Goal: Navigation & Orientation: Find specific page/section

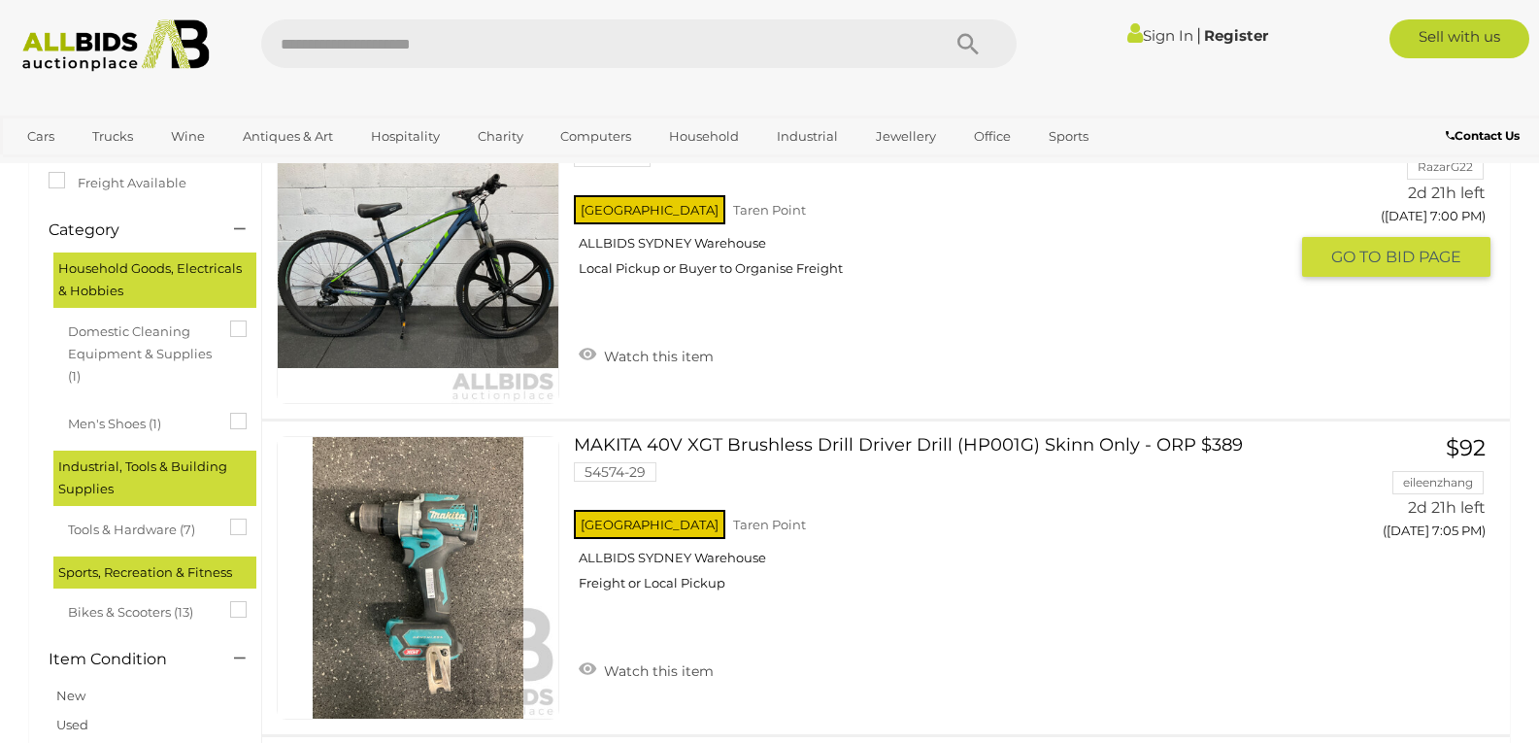
scroll to position [485, 0]
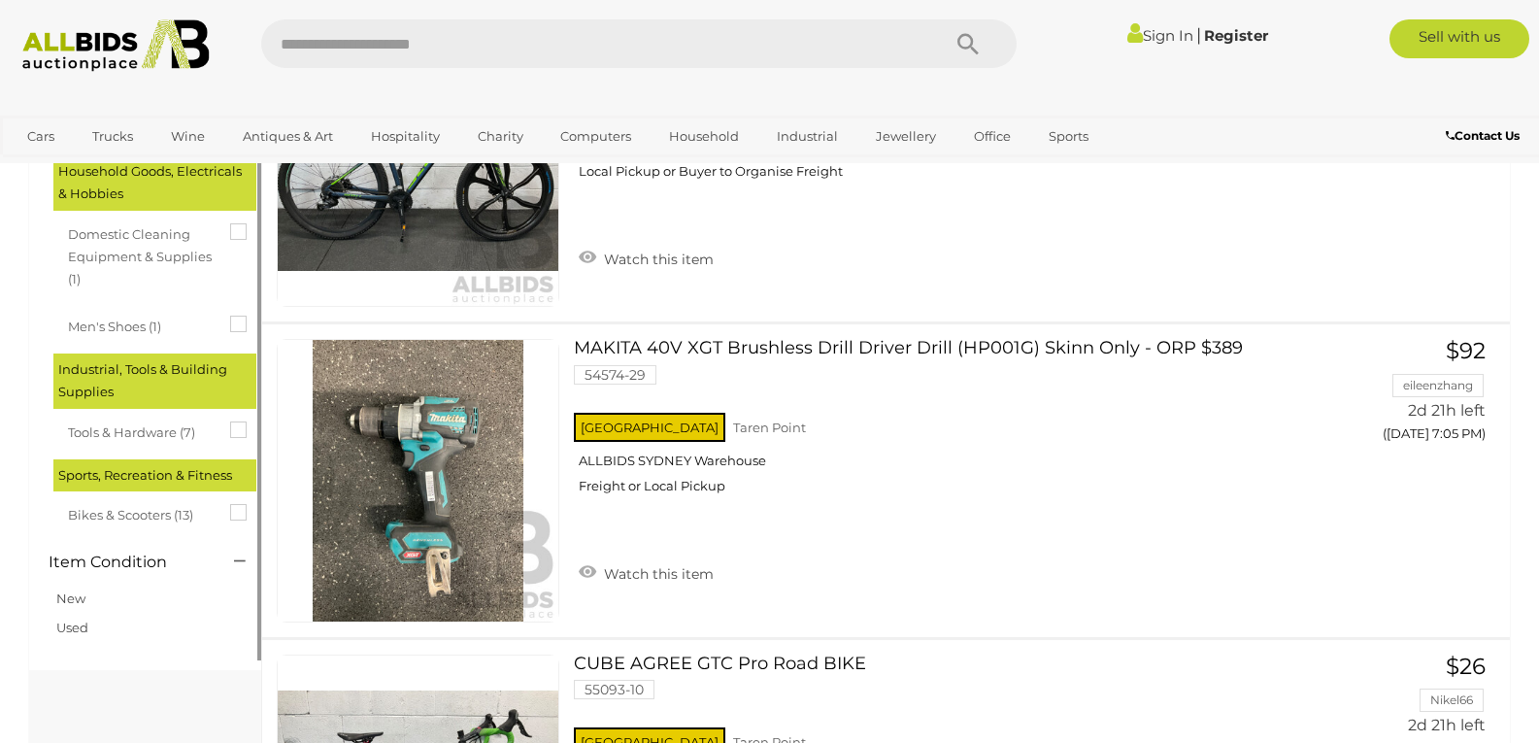
click at [230, 504] on icon at bounding box center [230, 504] width 0 height 0
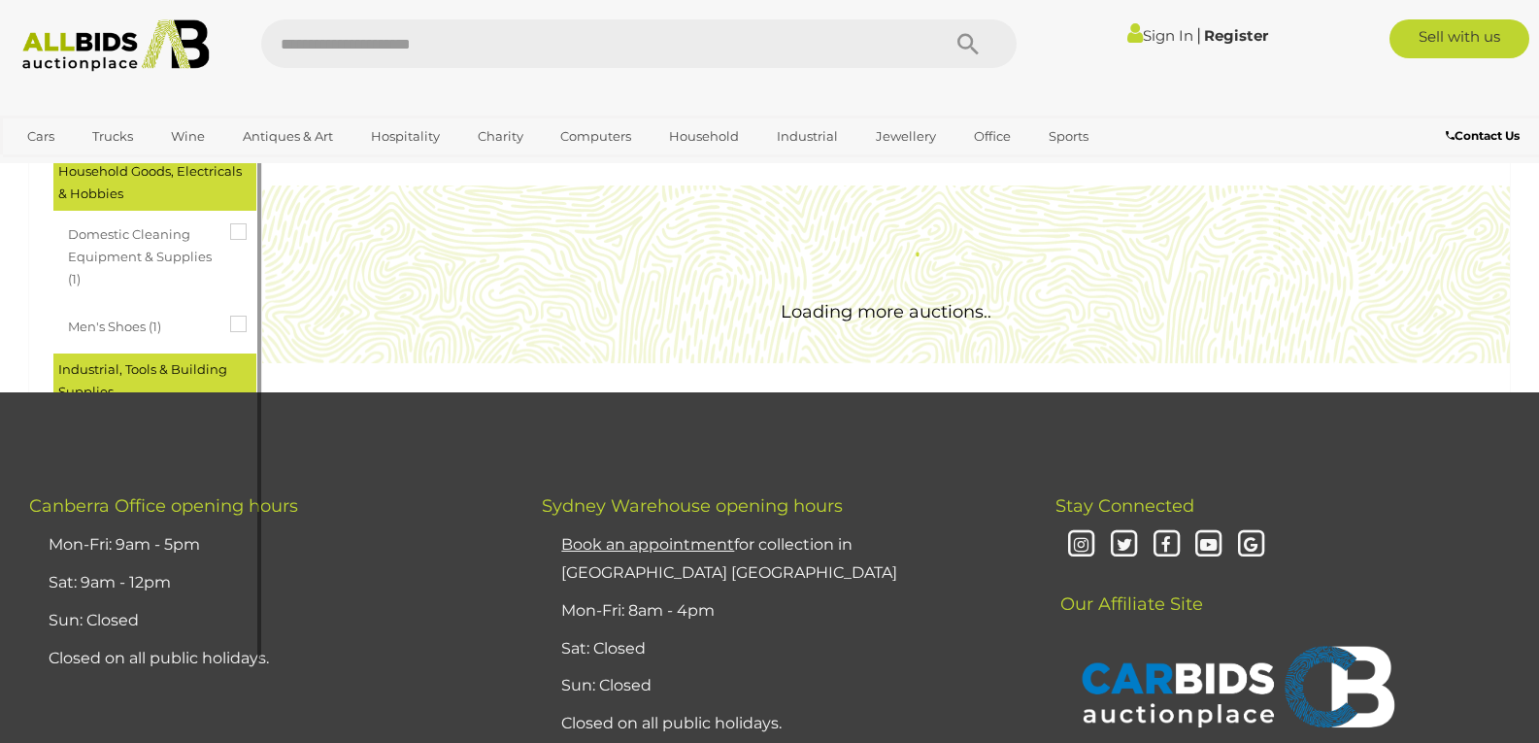
scroll to position [0, 0]
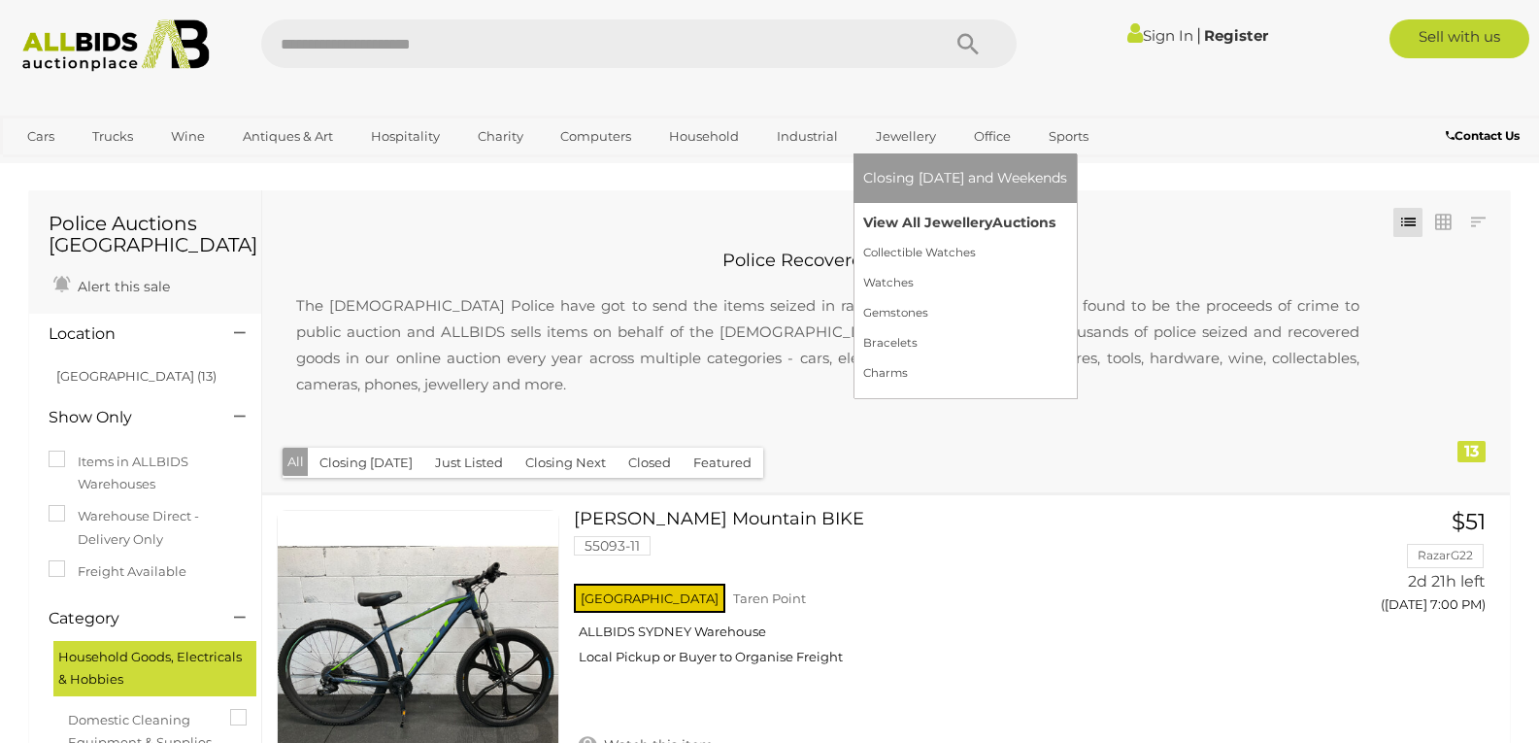
click at [919, 229] on link "View All Jewellery Auctions" at bounding box center [965, 223] width 204 height 30
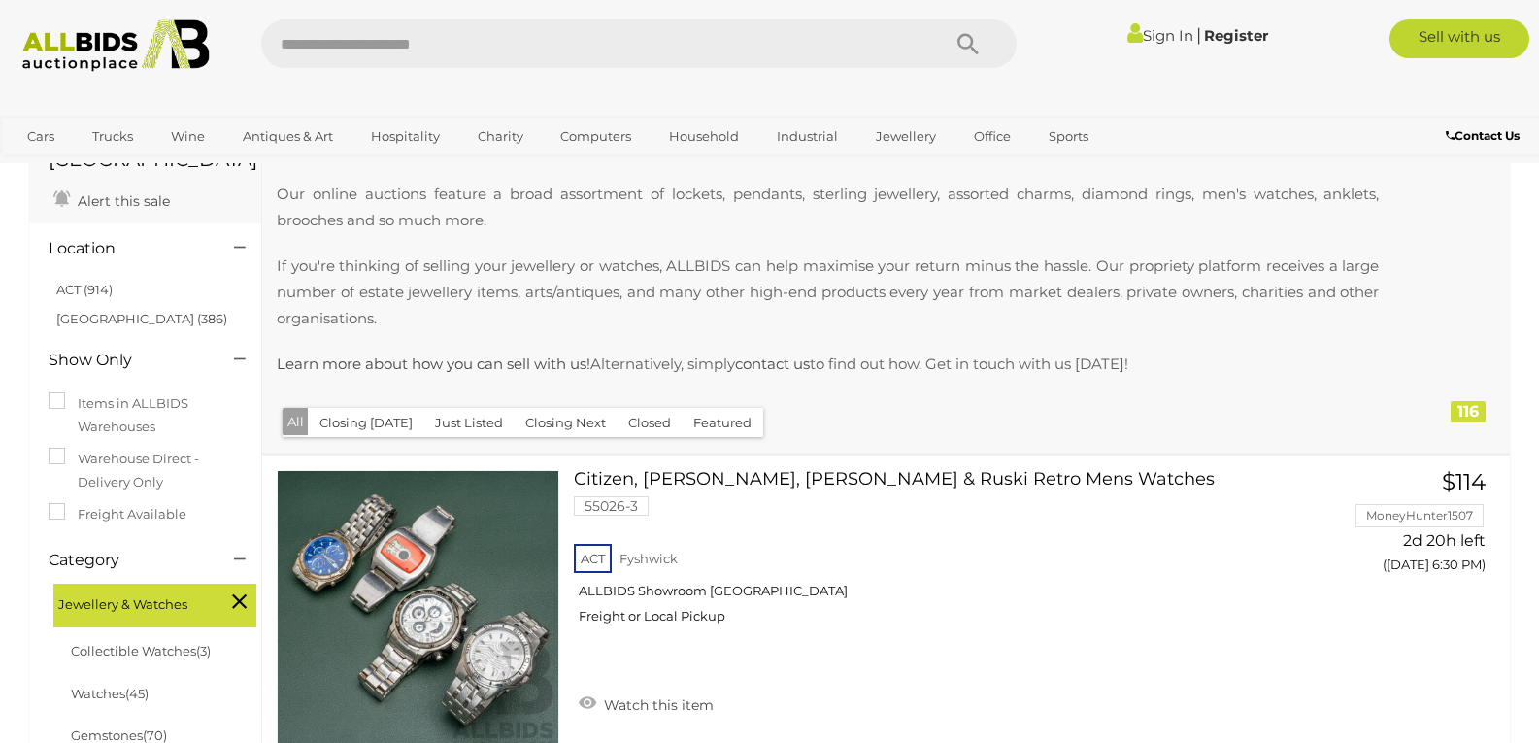
scroll to position [291, 0]
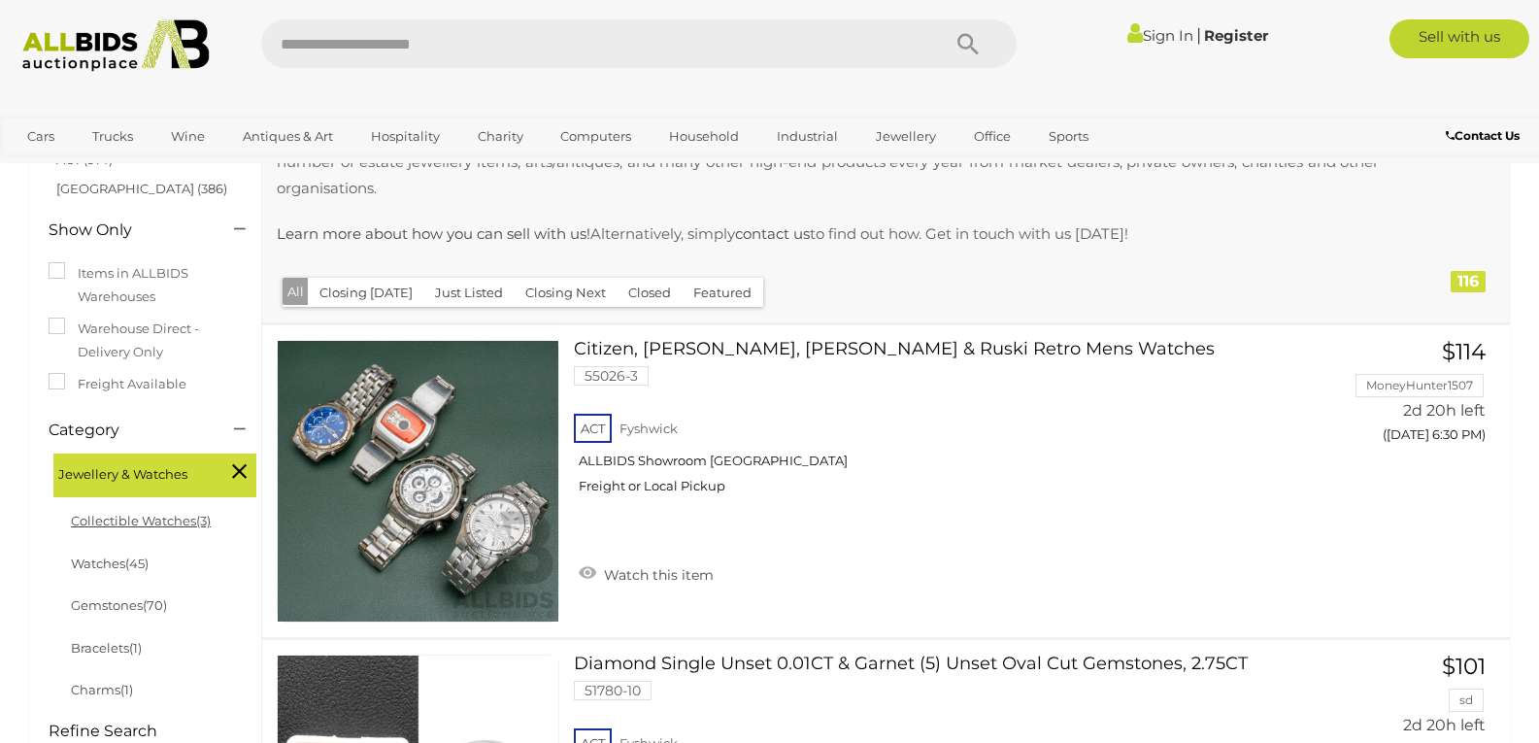
click at [149, 513] on link "Collectible Watches (3)" at bounding box center [141, 521] width 140 height 16
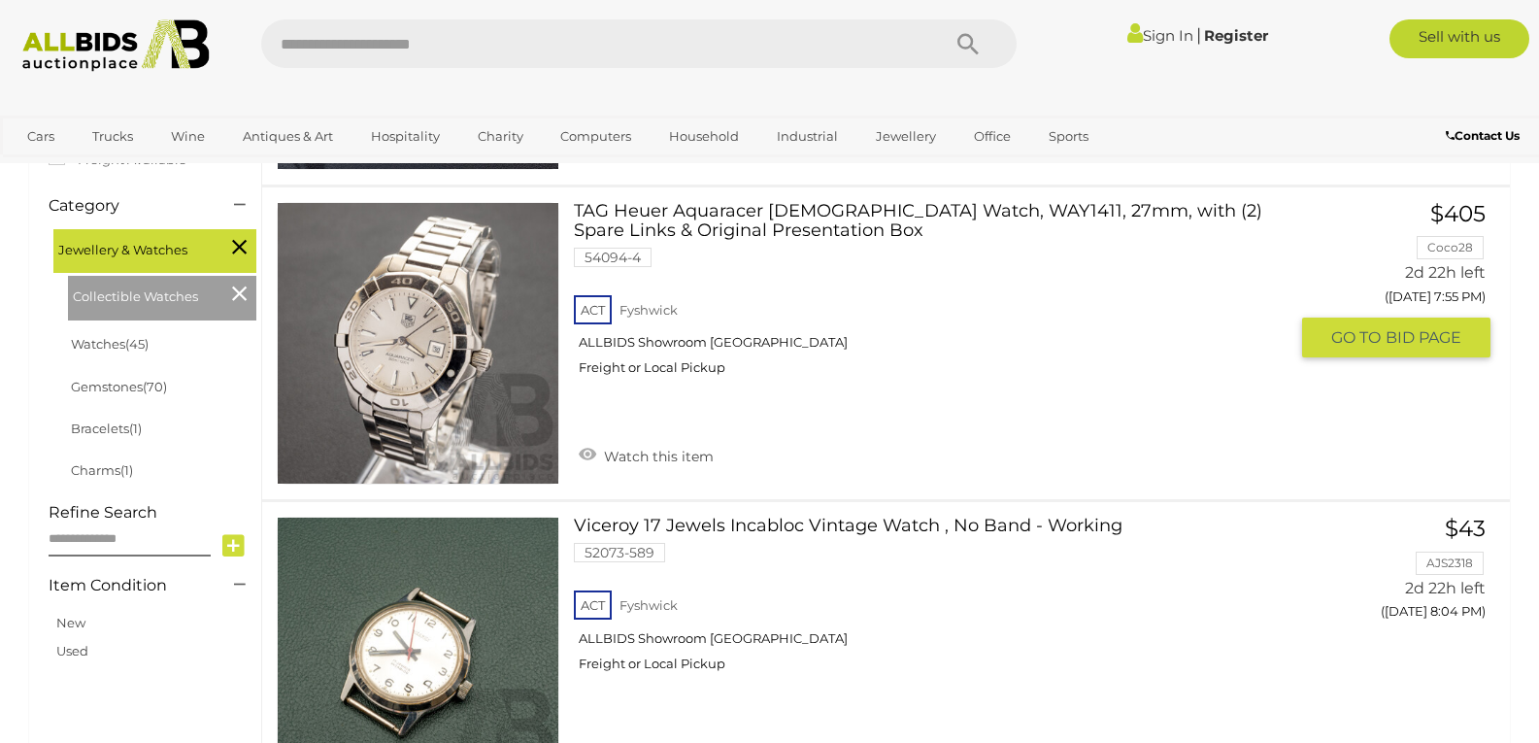
scroll to position [485, 0]
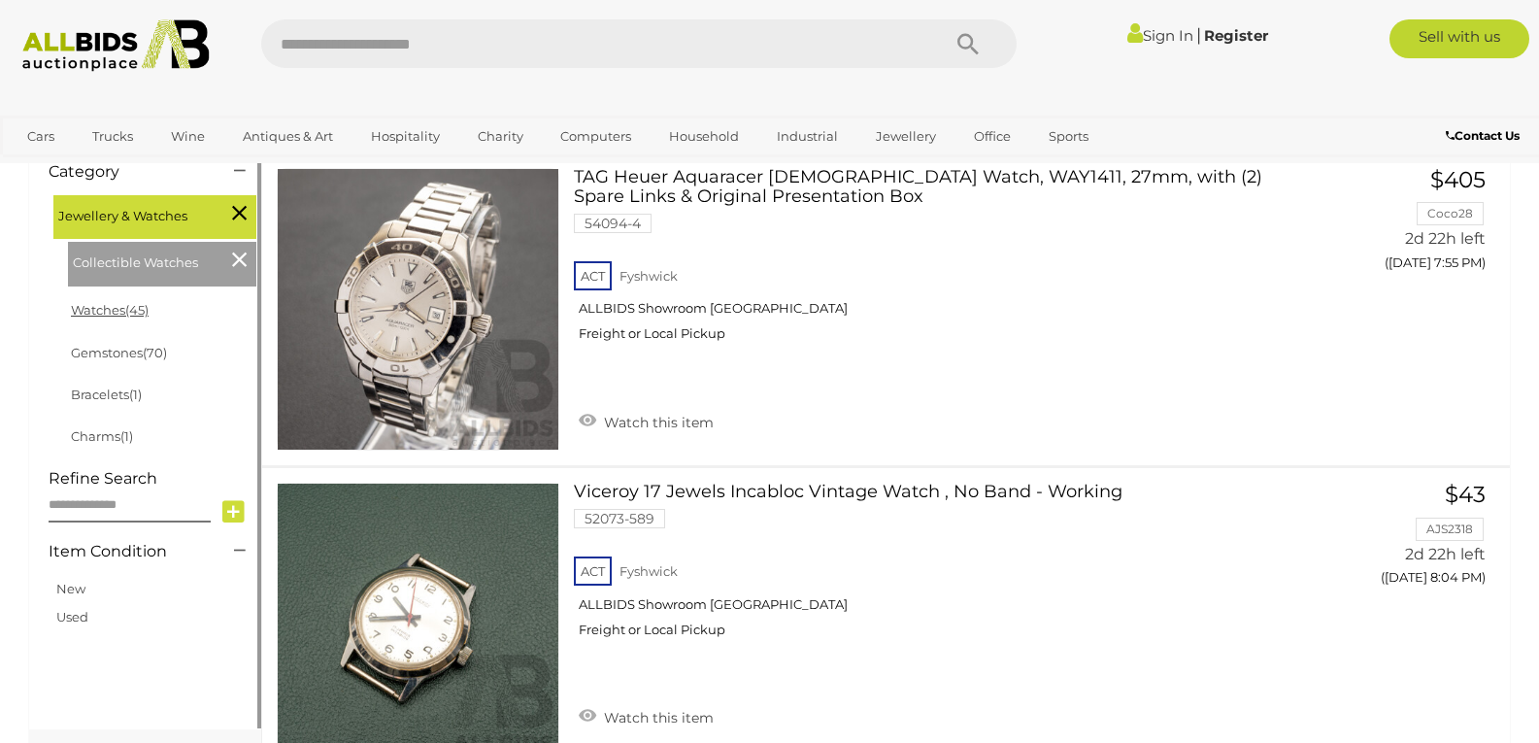
click at [106, 306] on link "Watches (45)" at bounding box center [110, 310] width 78 height 16
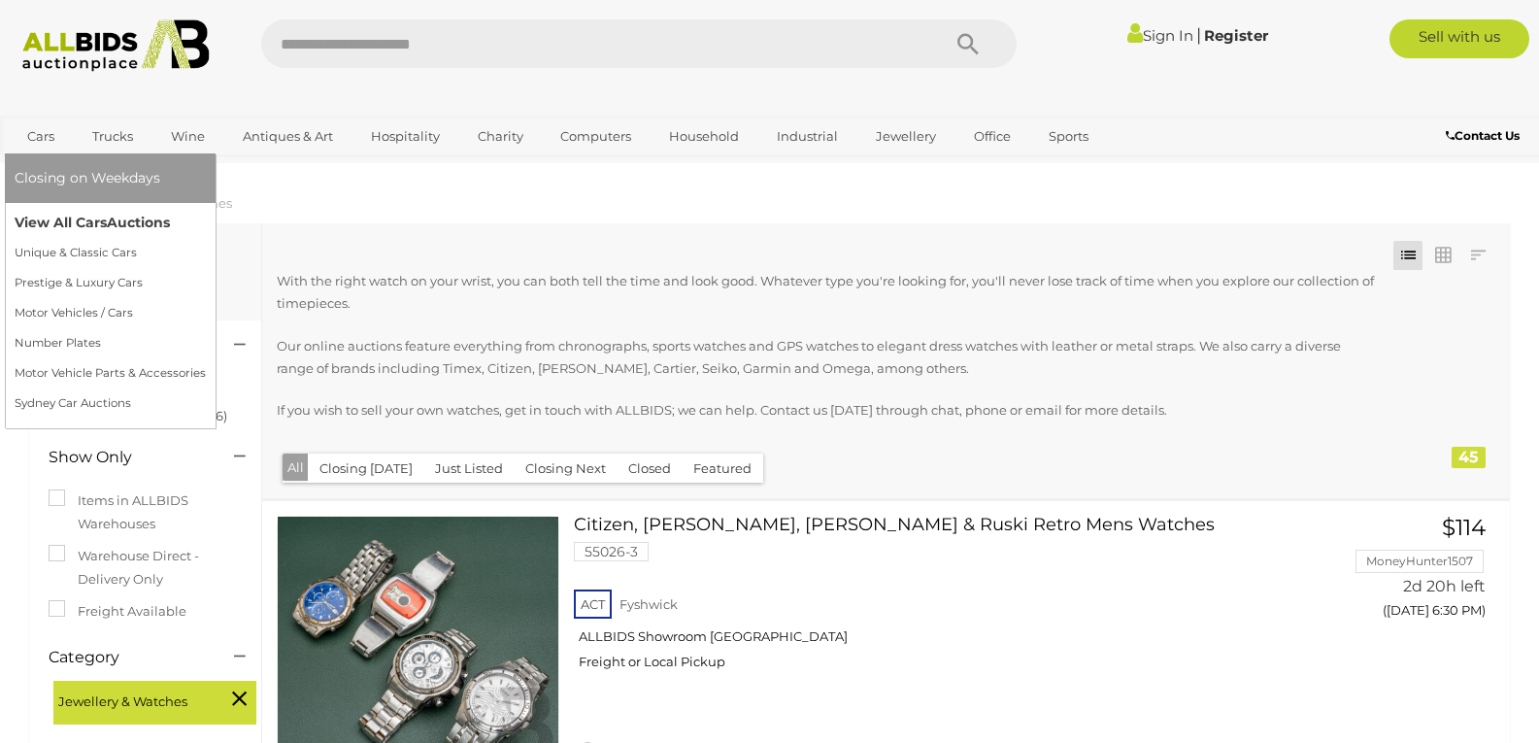
click at [35, 213] on link "View All Cars Auctions" at bounding box center [110, 223] width 191 height 30
